Goal: Information Seeking & Learning: Learn about a topic

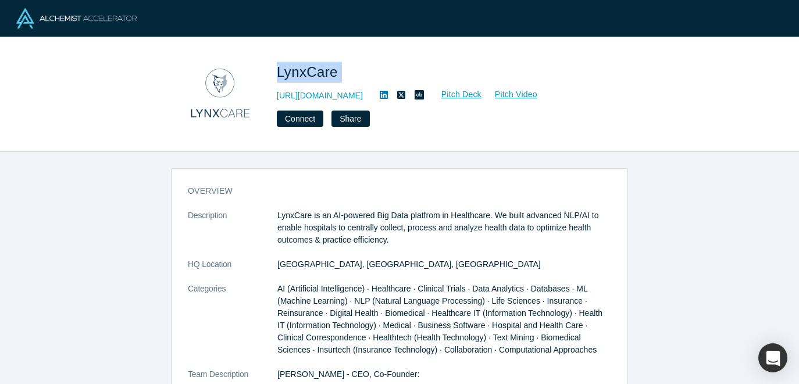
drag, startPoint x: 273, startPoint y: 73, endPoint x: 355, endPoint y: 74, distance: 82.0
click at [356, 74] on div "LynxCare [URL][DOMAIN_NAME] Pitch Deck Pitch Video Connect Share" at bounding box center [399, 93] width 457 height 81
copy span "LynxCare"
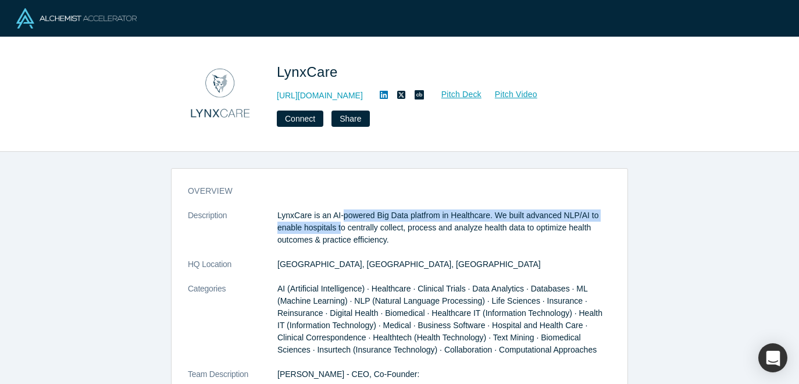
click at [343, 221] on p "LynxCare is an AI-powered Big Data platfrom in Healthcare. We built advanced NL…" at bounding box center [444, 227] width 334 height 37
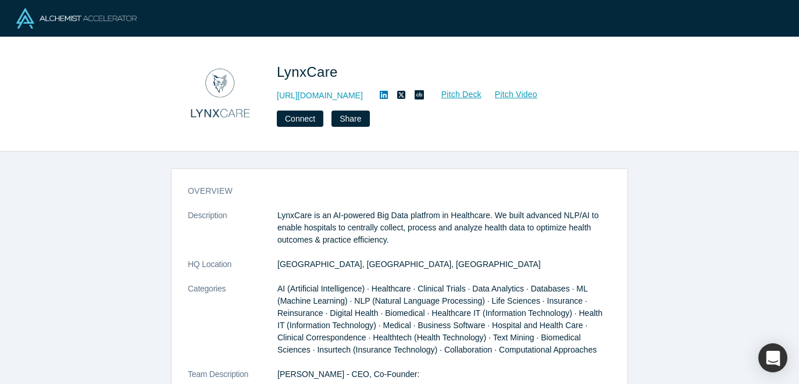
click at [342, 219] on p "LynxCare is an AI-powered Big Data platfrom in Healthcare. We built advanced NL…" at bounding box center [444, 227] width 334 height 37
drag, startPoint x: 334, startPoint y: 216, endPoint x: 490, endPoint y: 216, distance: 156.4
click at [490, 216] on p "LynxCare is an AI-powered Big Data platfrom in Healthcare. We built advanced NL…" at bounding box center [444, 227] width 334 height 37
copy p "AI-powered Big Data platfrom in Healthcare"
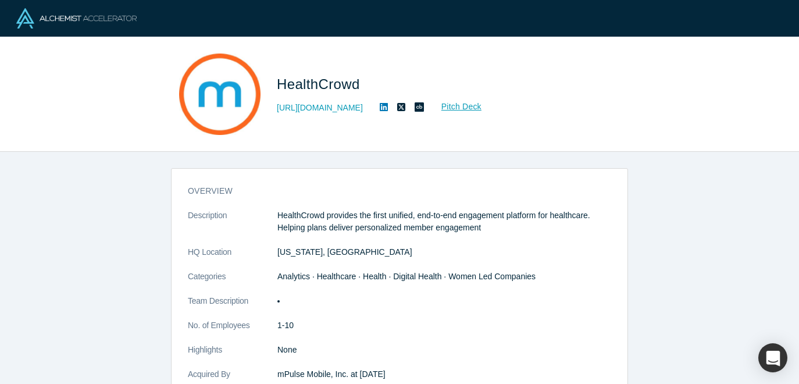
click at [412, 217] on p "HealthCrowd provides the first unified, end-to-end engagement platform for heal…" at bounding box center [444, 221] width 334 height 24
drag, startPoint x: 420, startPoint y: 215, endPoint x: 590, endPoint y: 217, distance: 170.3
click at [590, 217] on p "HealthCrowd provides the first unified, end-to-end engagement platform for heal…" at bounding box center [444, 221] width 334 height 24
copy p "end-to-end engagement platform for healthcare"
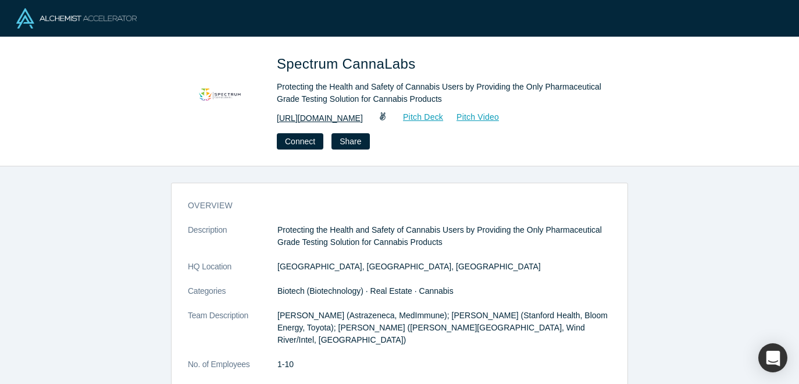
click at [349, 120] on link "http://www.spectrumcl.com" at bounding box center [320, 118] width 86 height 12
click at [431, 117] on link "Pitch Deck" at bounding box center [416, 116] width 53 height 13
click at [499, 117] on link "Pitch Video" at bounding box center [472, 116] width 56 height 13
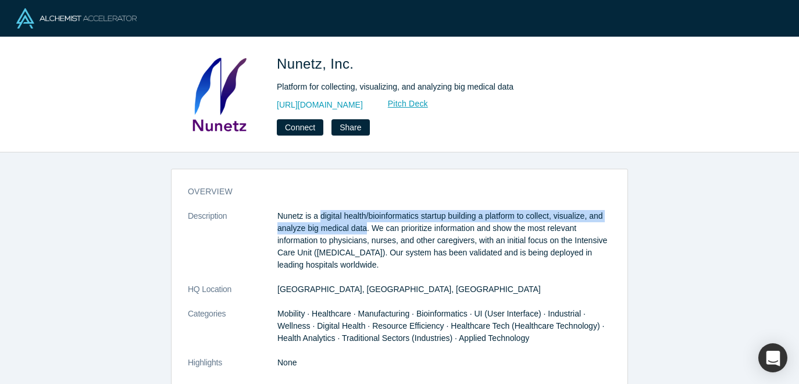
drag, startPoint x: 321, startPoint y: 217, endPoint x: 366, endPoint y: 230, distance: 46.7
click at [366, 230] on p "Nunetz is a digital health/bioinformatics startup building a platform to collec…" at bounding box center [444, 240] width 334 height 61
copy p "digital health/bioinformatics startup building a platform to collect, visualize…"
